Goal: Information Seeking & Learning: Learn about a topic

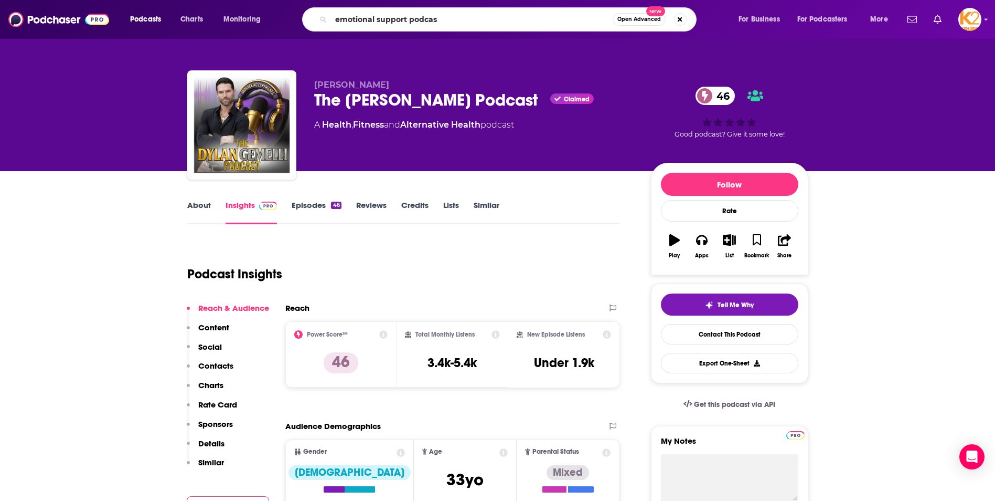
type input "emotional support podcast"
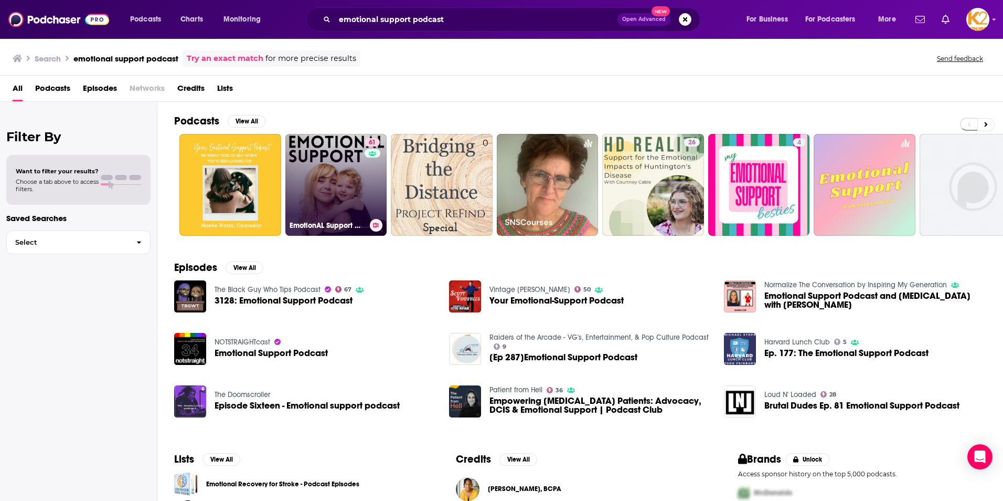
click at [328, 180] on link "61 EmotionAL Support with [PERSON_NAME]" at bounding box center [336, 185] width 102 height 102
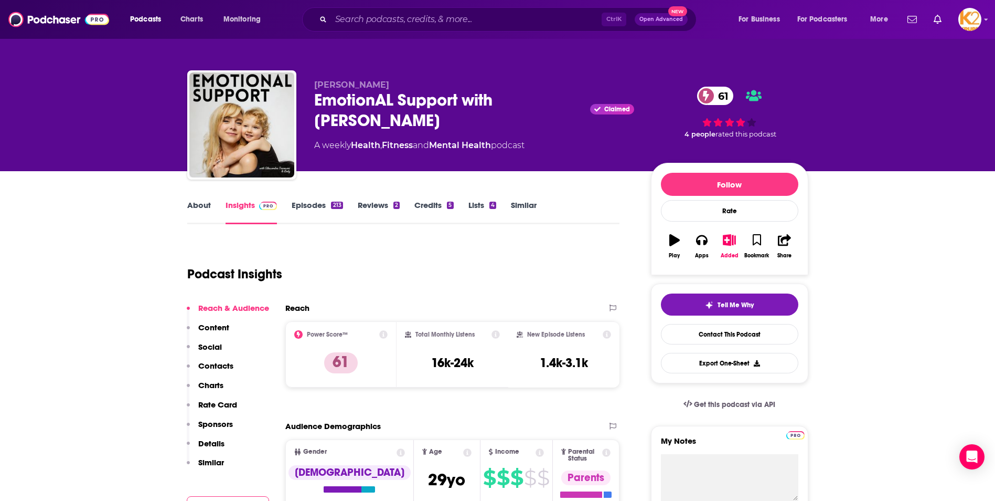
click at [201, 202] on link "About" at bounding box center [199, 212] width 24 height 24
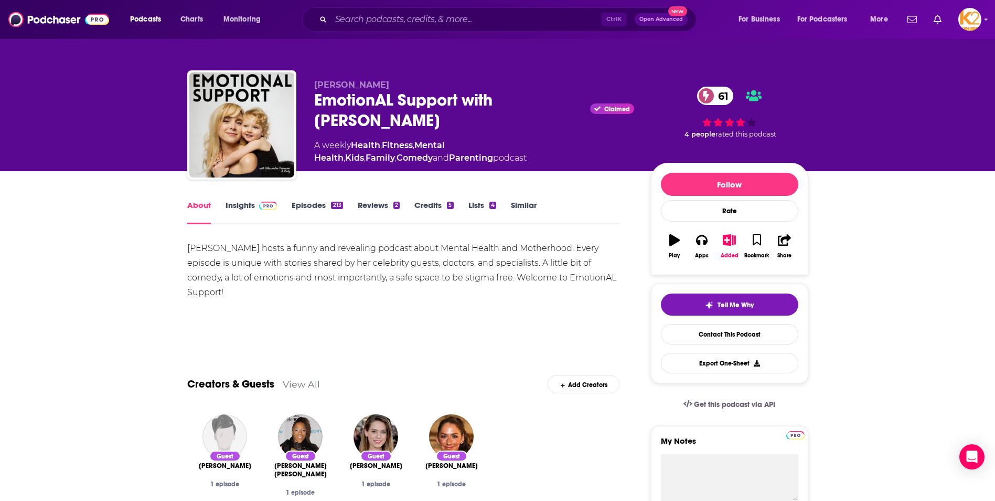
drag, startPoint x: 240, startPoint y: 292, endPoint x: 187, endPoint y: 250, distance: 67.3
click at [187, 250] on div "[PERSON_NAME] hosts a funny and revealing podcast about Mental Health and Mothe…" at bounding box center [403, 270] width 433 height 59
copy div "[PERSON_NAME] hosts a funny and revealing podcast about Mental Health and Mothe…"
